Goal: Browse casually

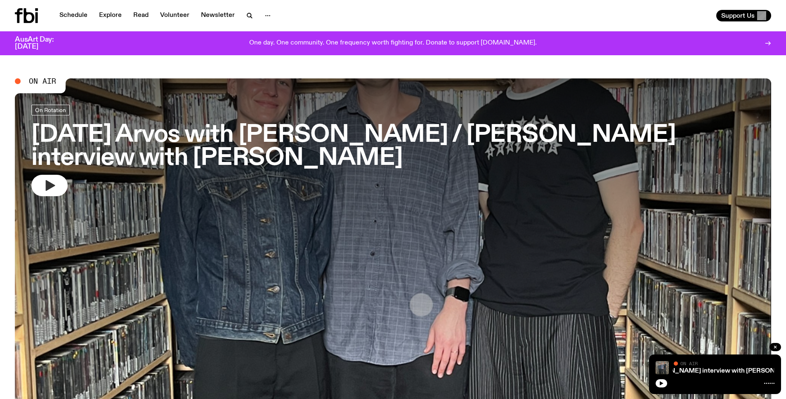
click at [42, 186] on button "button" at bounding box center [49, 185] width 36 height 21
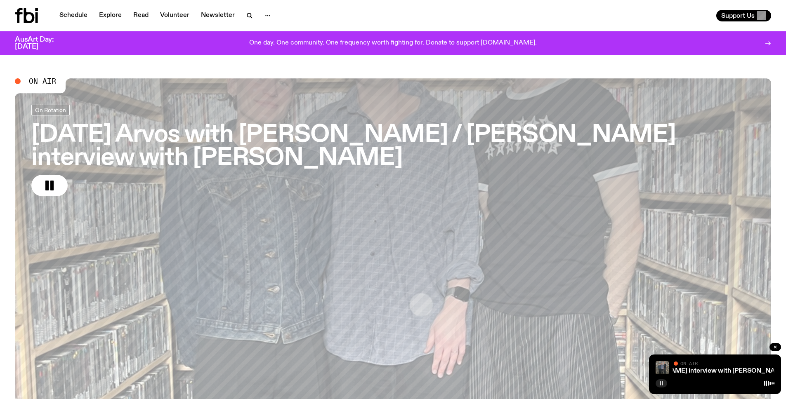
click at [664, 384] on button "button" at bounding box center [661, 383] width 12 height 8
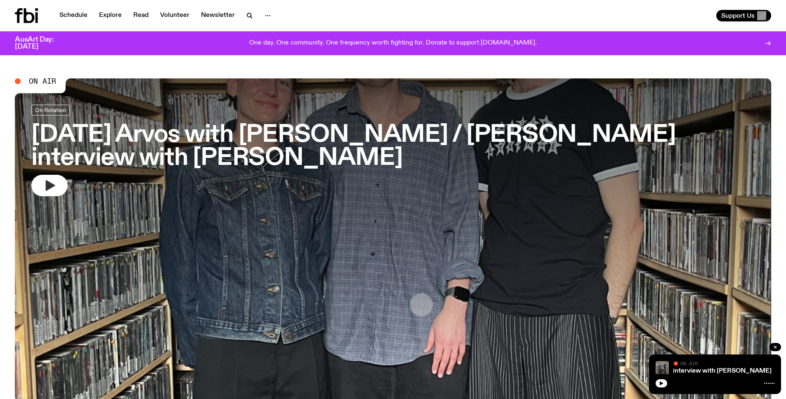
click at [49, 180] on icon "button" at bounding box center [49, 185] width 13 height 13
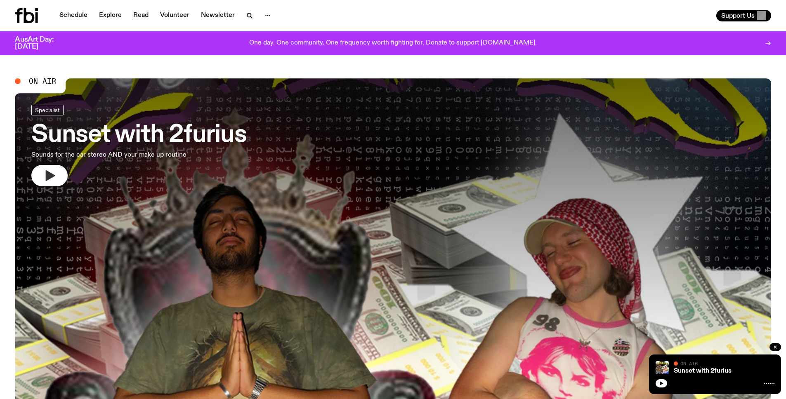
click at [63, 170] on button "button" at bounding box center [49, 175] width 36 height 21
